Goal: Transaction & Acquisition: Purchase product/service

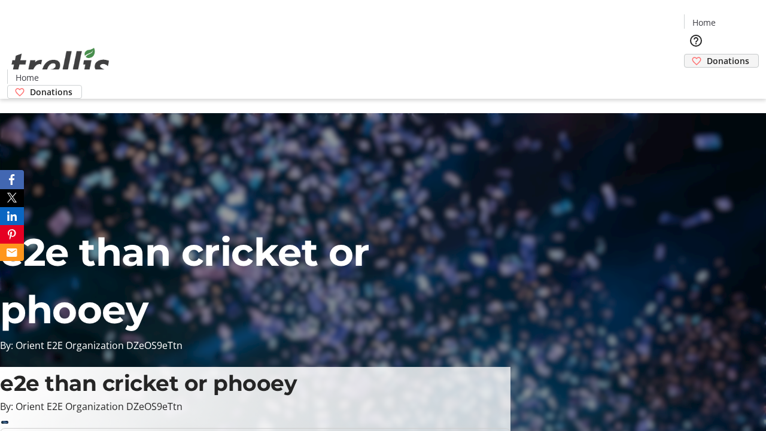
click at [707, 54] on span "Donations" at bounding box center [728, 60] width 43 height 13
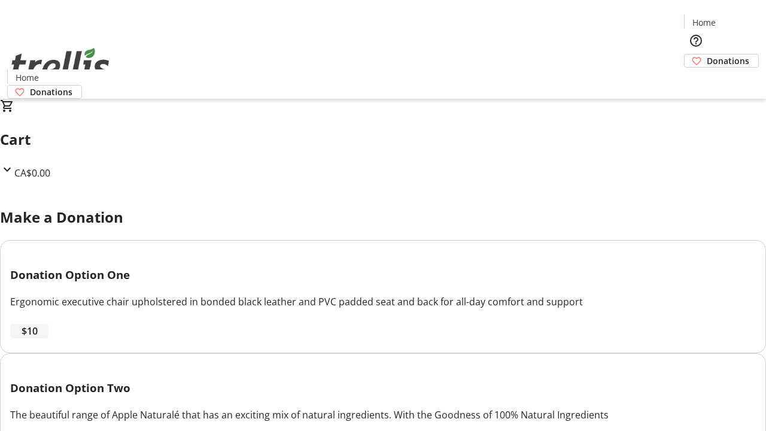
click at [38, 338] on span "$10" at bounding box center [30, 331] width 16 height 14
select select "CA"
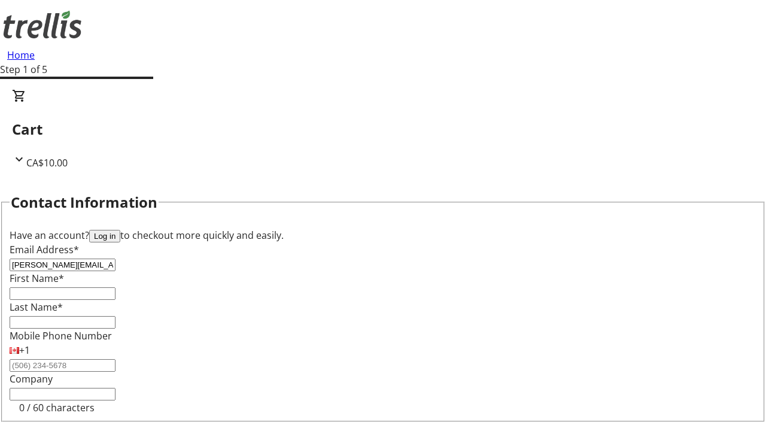
type input "[PERSON_NAME][EMAIL_ADDRESS][DOMAIN_NAME]"
type input "[PERSON_NAME]"
type input "[STREET_ADDRESS][PERSON_NAME]"
type input "Kelowna"
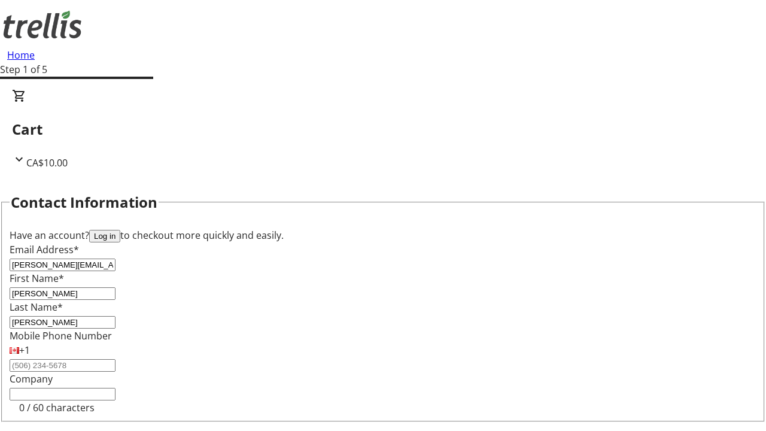
select select "BC"
type input "Kelowna"
type input "V1Y 0C2"
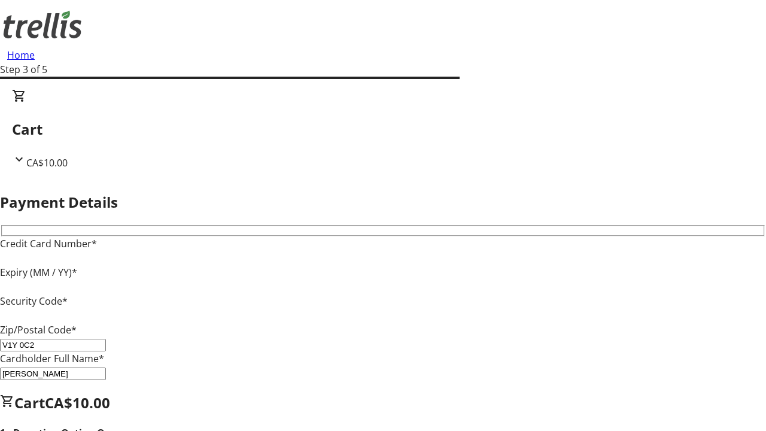
type input "V1Y 0C2"
